Goal: Information Seeking & Learning: Check status

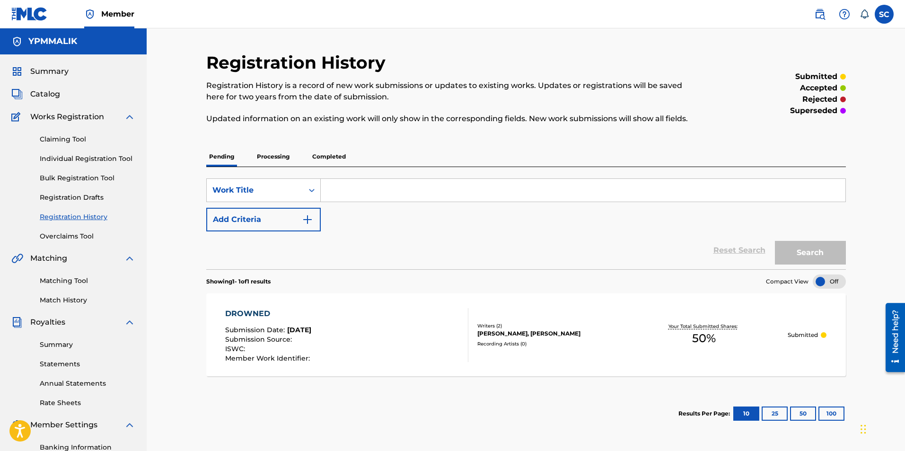
click at [278, 165] on p "Processing" at bounding box center [273, 157] width 38 height 20
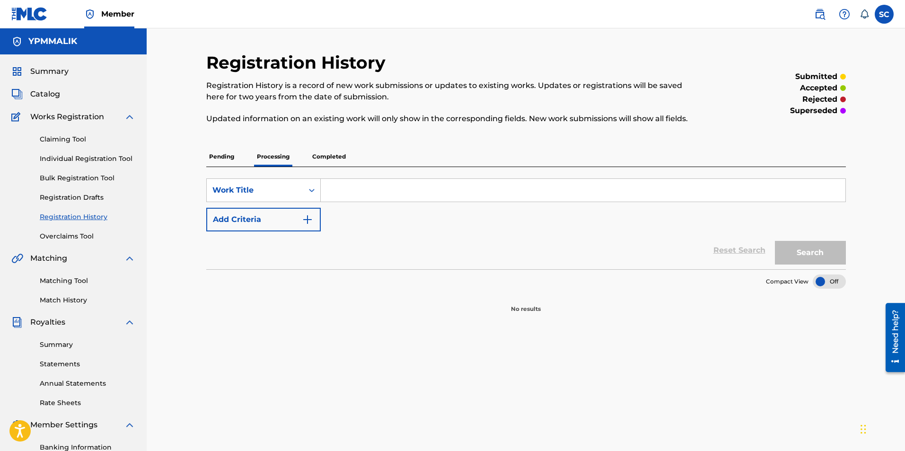
click at [319, 153] on p "Completed" at bounding box center [328, 157] width 39 height 20
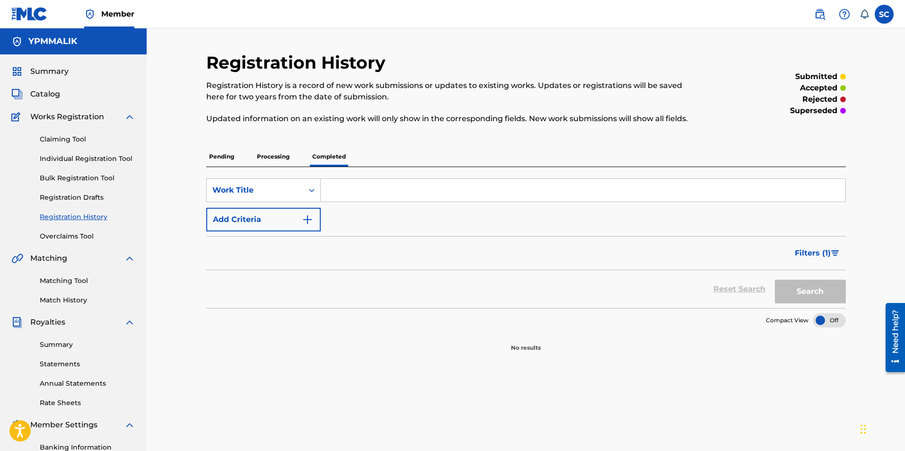
click at [220, 154] on p "Pending" at bounding box center [221, 157] width 31 height 20
